Goal: Task Accomplishment & Management: Complete application form

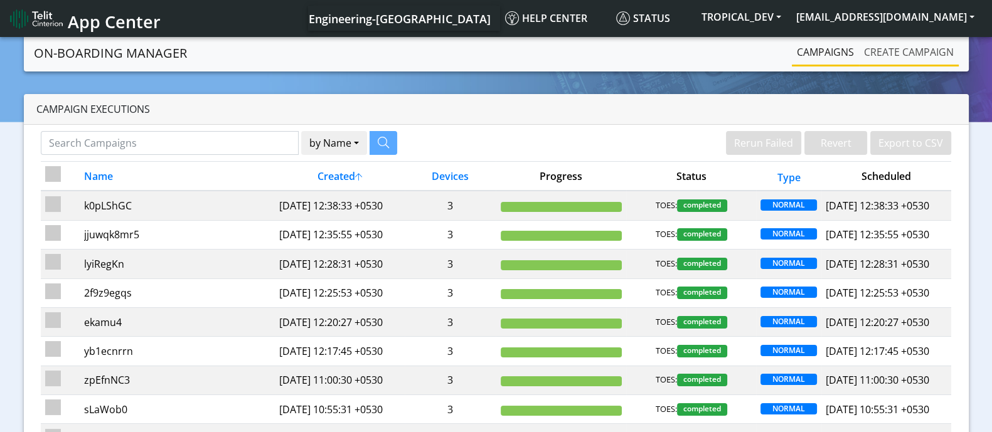
click at [918, 54] on link "Create campaign" at bounding box center [909, 52] width 100 height 25
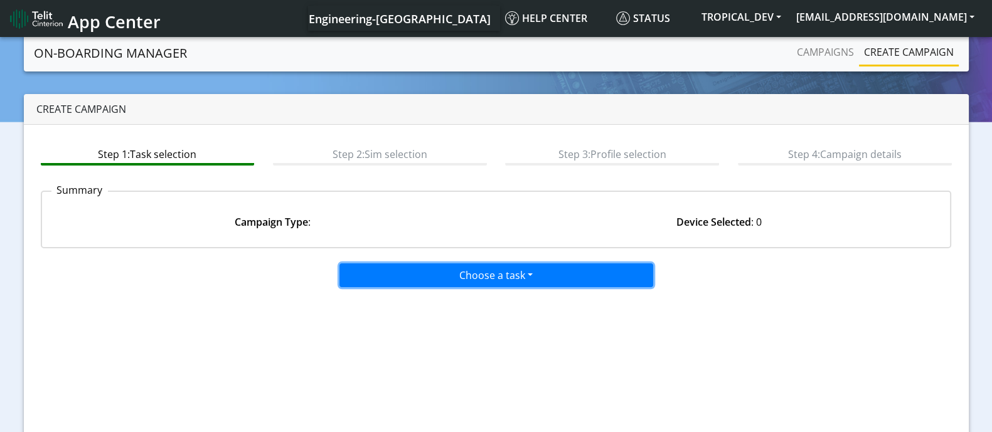
click at [424, 278] on button "Choose a task" at bounding box center [496, 275] width 314 height 24
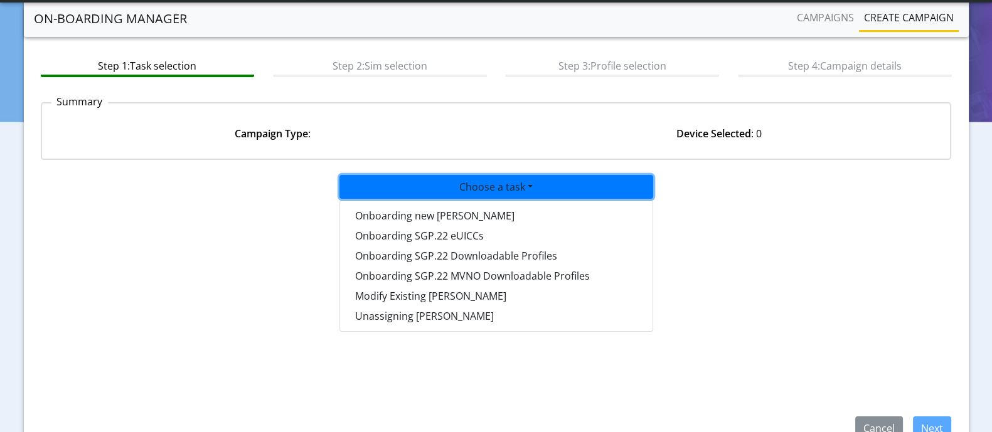
scroll to position [78, 0]
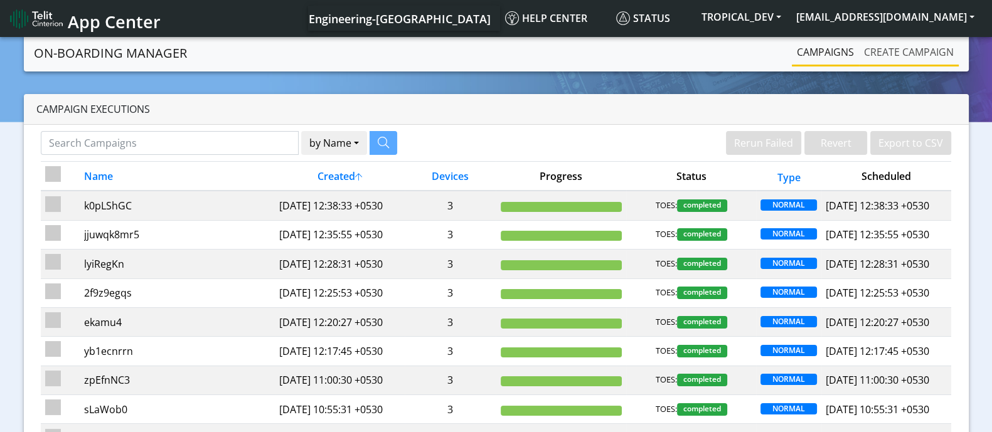
click at [922, 43] on link "Create campaign" at bounding box center [909, 52] width 100 height 25
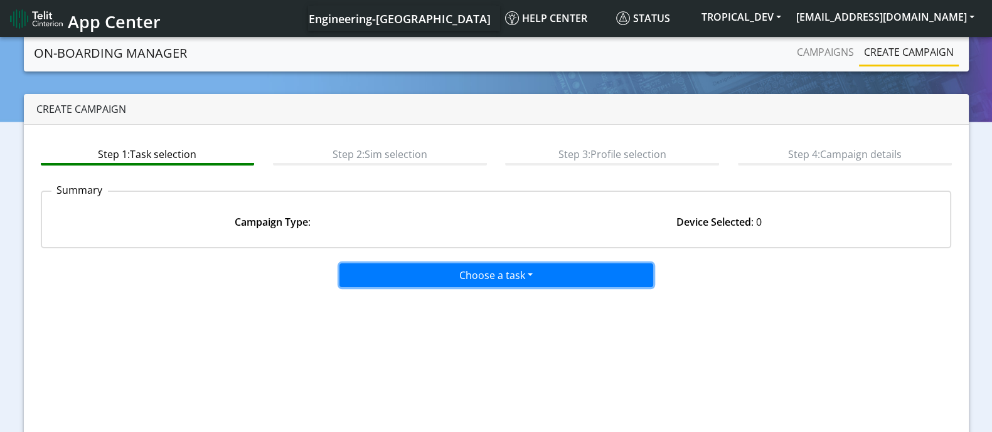
click at [437, 274] on button "Choose a task" at bounding box center [496, 275] width 314 height 24
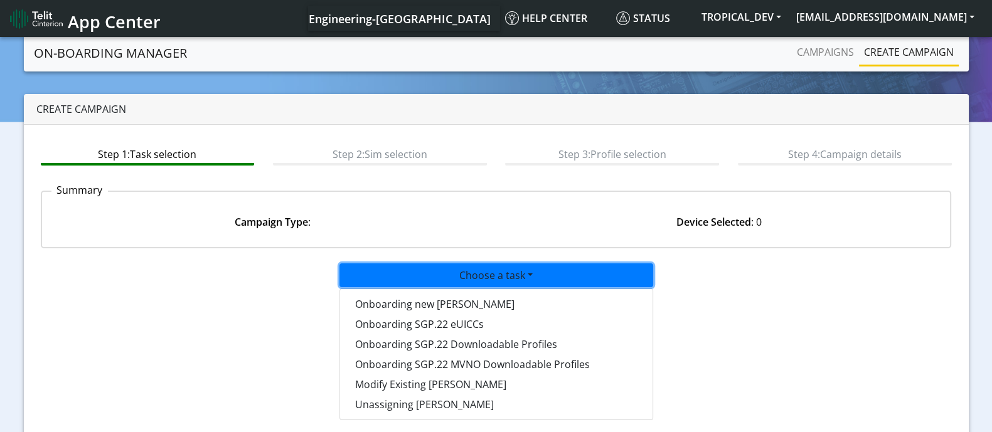
click at [922, 282] on div "Choose a task Onboarding new [PERSON_NAME] Onboarding SGP.22 eUICCs Onboarding …" at bounding box center [496, 272] width 930 height 29
